Goal: Check status: Check status

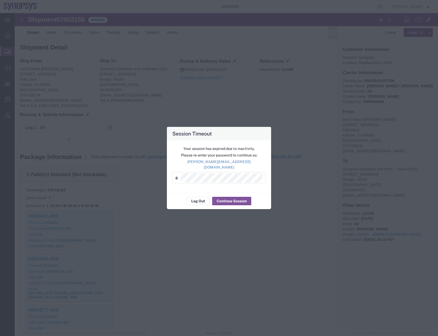
scroll to position [229, 0]
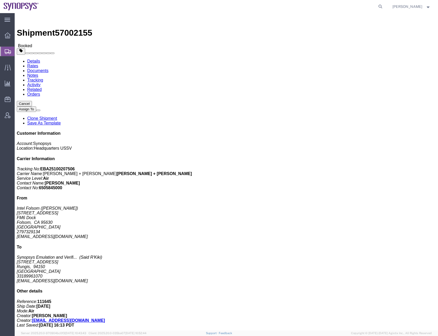
click at [11, 51] on div at bounding box center [7, 51] width 15 height 9
